Goal: Use online tool/utility: Utilize a website feature to perform a specific function

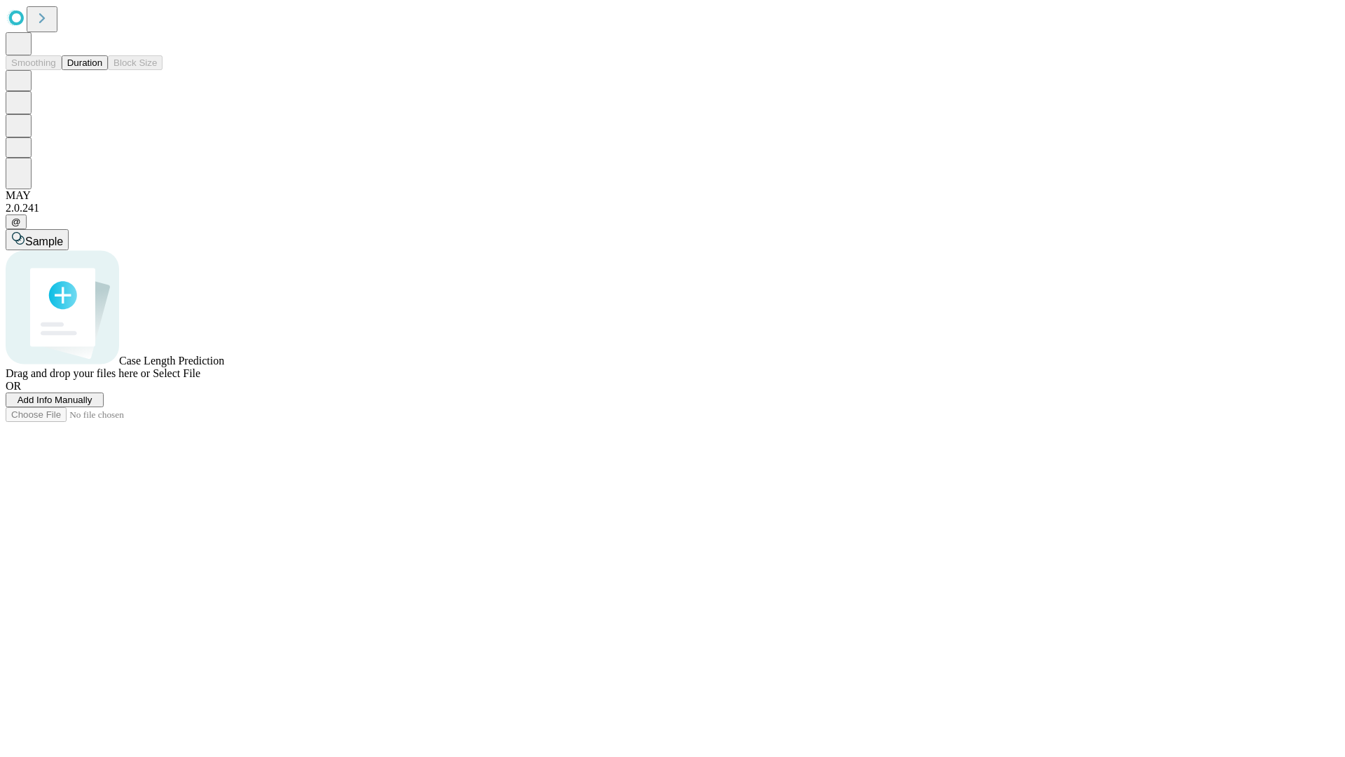
click at [102, 70] on button "Duration" at bounding box center [85, 62] width 46 height 15
click at [200, 379] on span "Select File" at bounding box center [177, 373] width 48 height 12
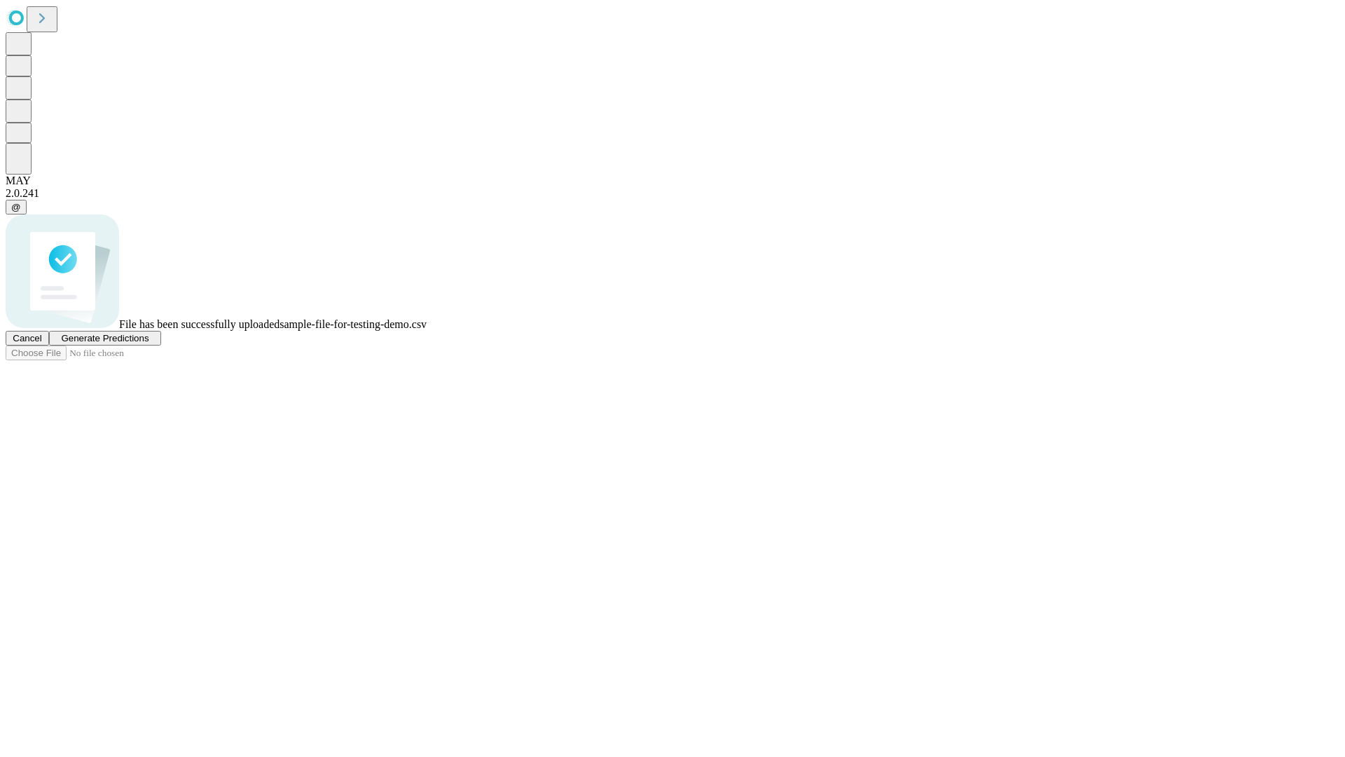
click at [149, 343] on span "Generate Predictions" at bounding box center [105, 338] width 88 height 11
